Goal: Task Accomplishment & Management: Manage account settings

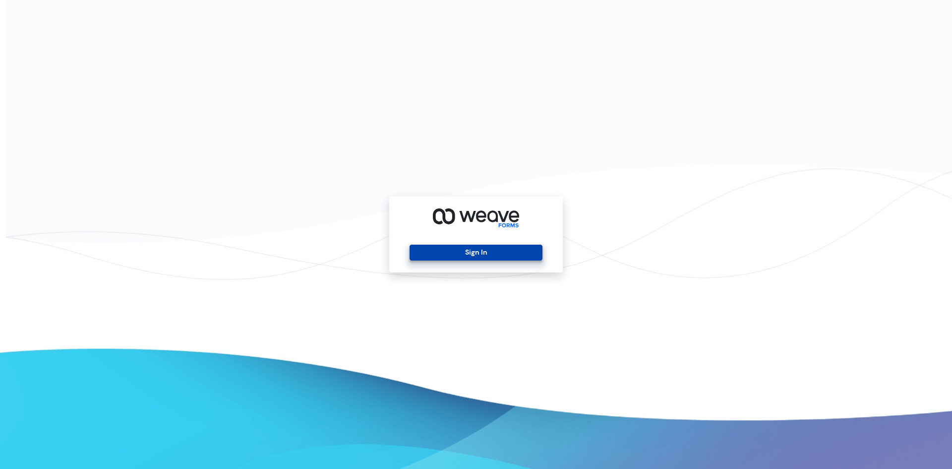
click at [473, 248] on button "Sign In" at bounding box center [476, 252] width 132 height 16
